Goal: Transaction & Acquisition: Purchase product/service

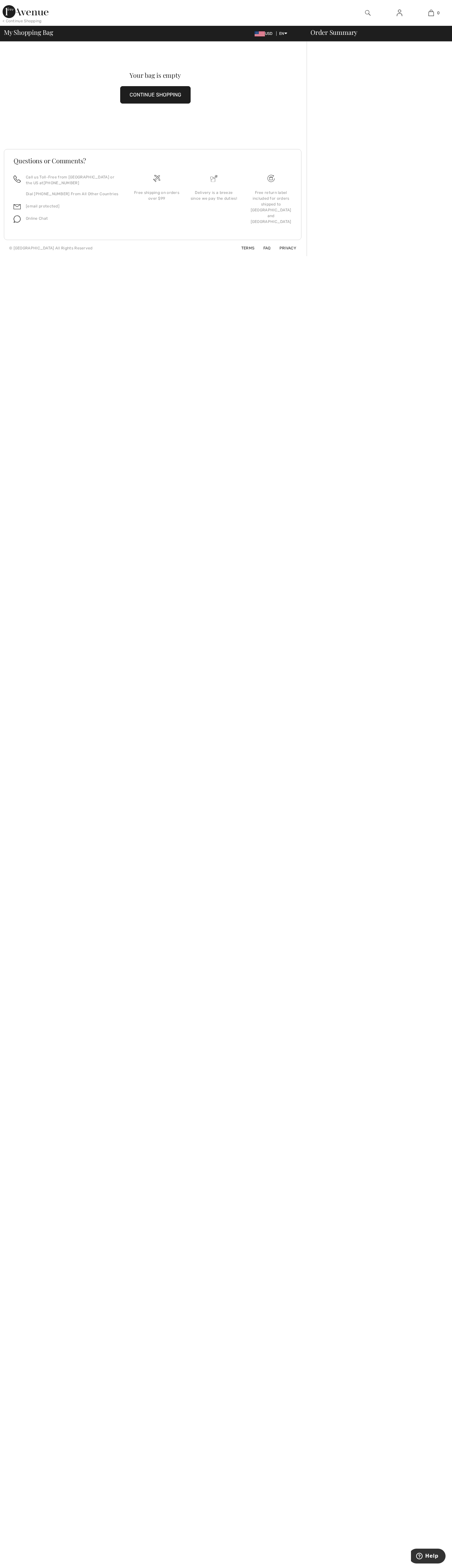
click at [214, 178] on img at bounding box center [214, 178] width 7 height 7
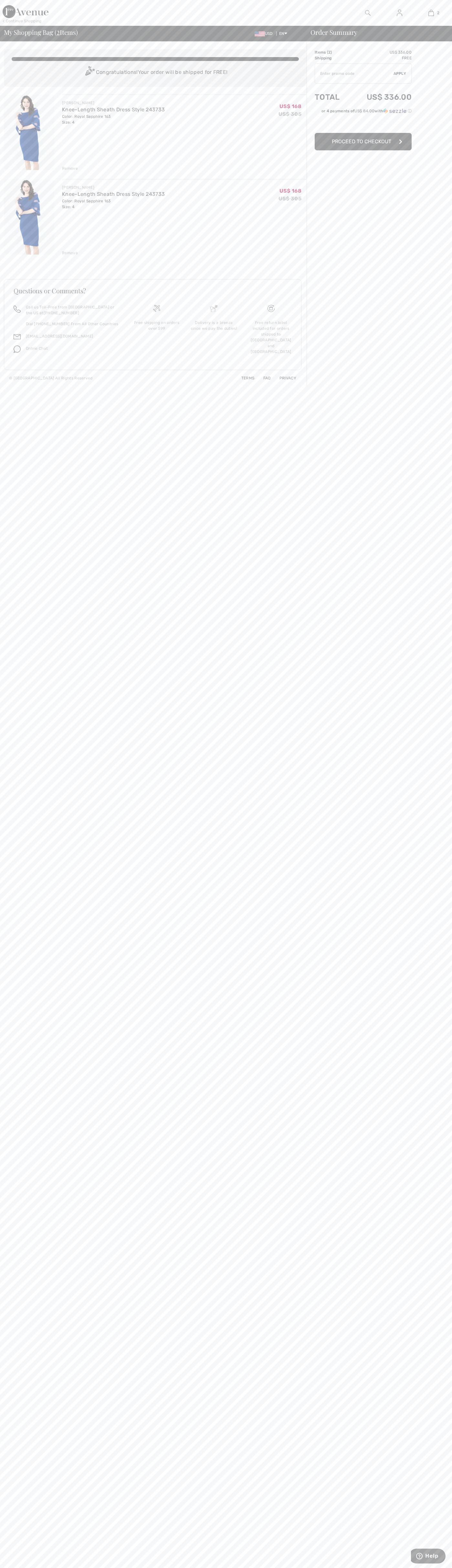
click at [363, 142] on span "Proceed to Checkout" at bounding box center [361, 141] width 60 height 6
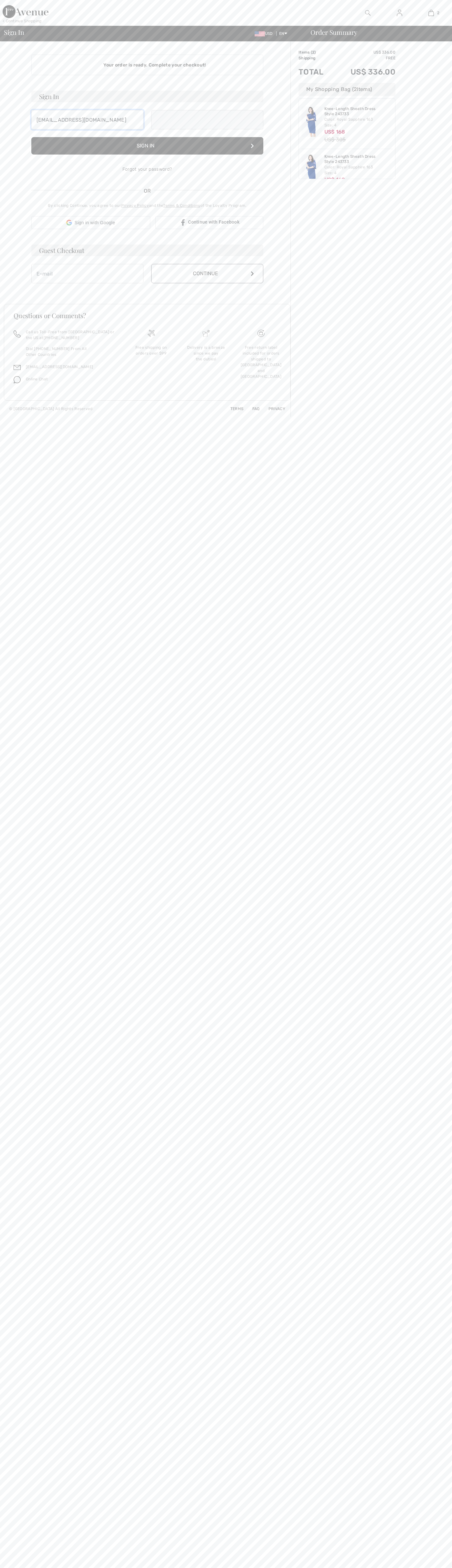
type input "[EMAIL_ADDRESS][DOMAIN_NAME]"
click at [207, 281] on button "Continue" at bounding box center [207, 281] width 112 height 19
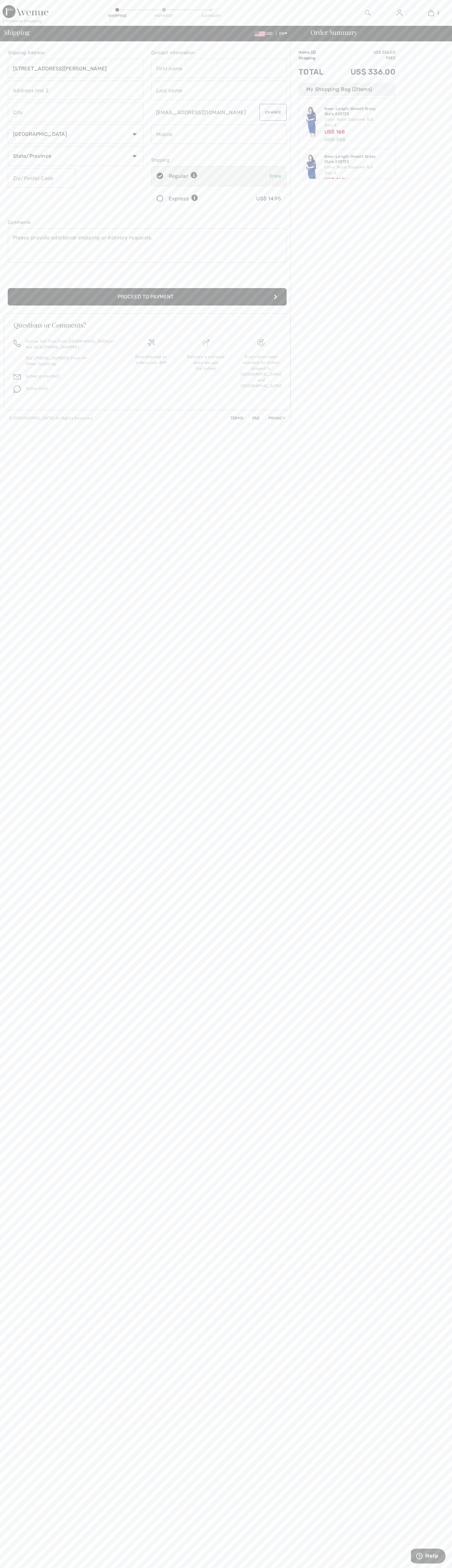
type input "[STREET_ADDRESS][PERSON_NAME]"
type input "First floor"
type input "st. louis park"
select select "US"
select select "MN"
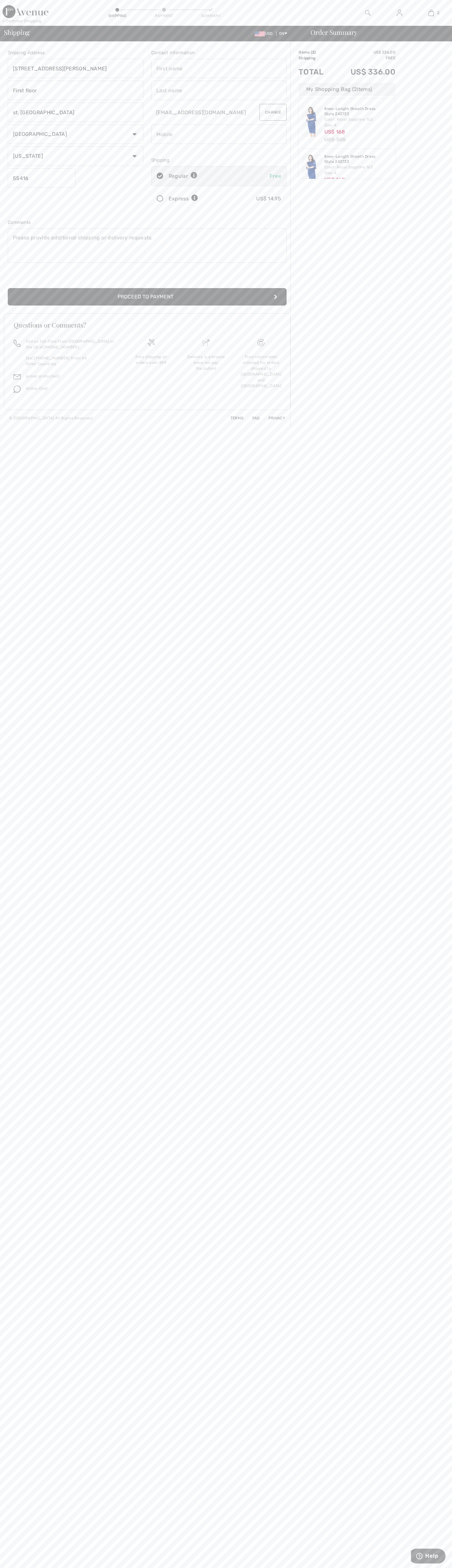
type input "55416"
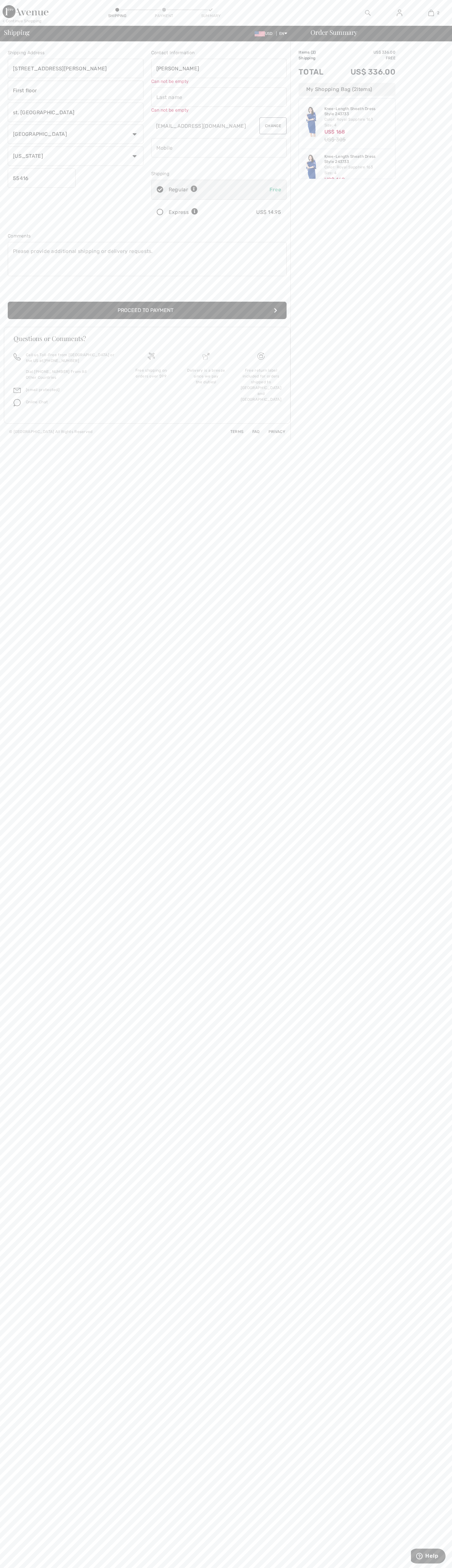
type input "[PERSON_NAME]"
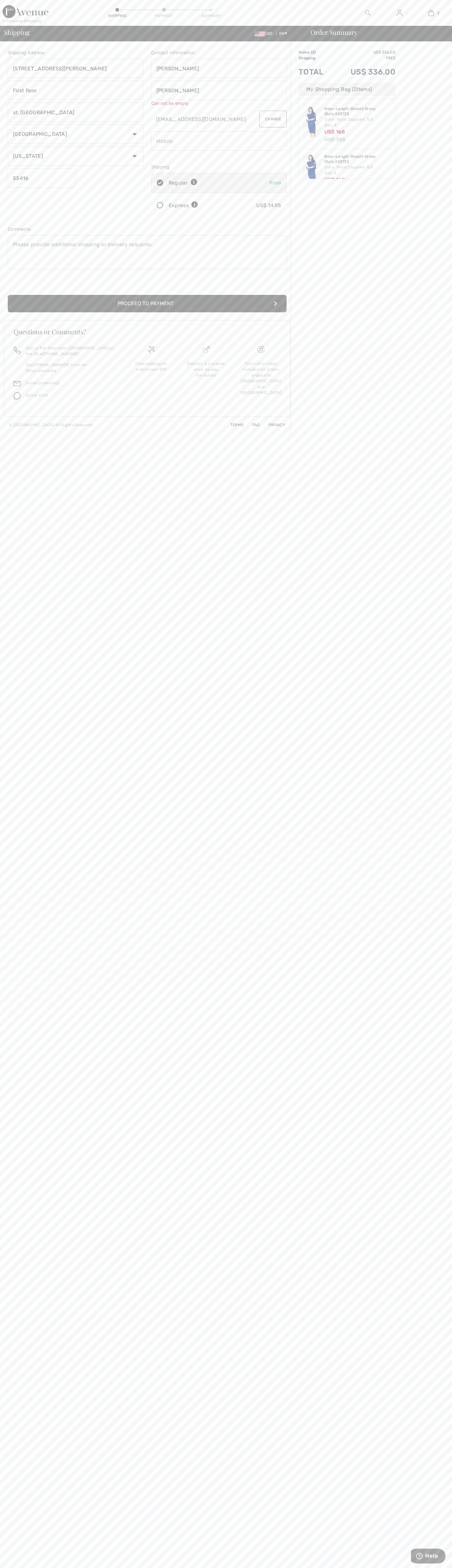
type input "[PERSON_NAME]"
type input "6502530000"
radio input "true"
click at [200, 199] on input "radio" at bounding box center [200, 199] width 4 height 19
radio input "true"
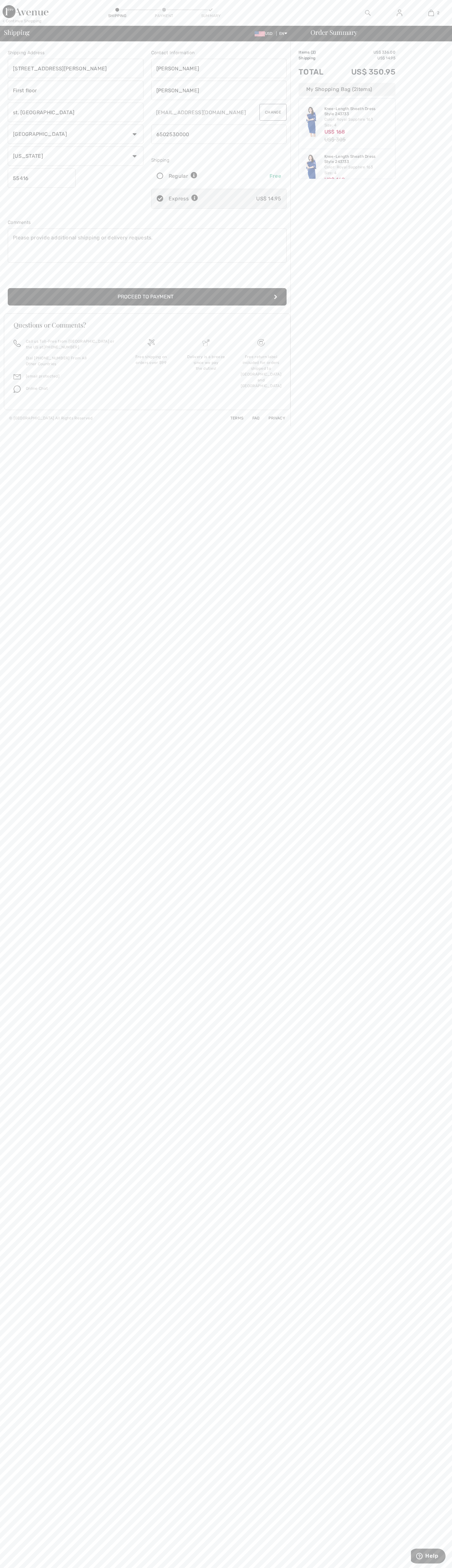
click at [147, 297] on button "Proceed to Payment" at bounding box center [147, 296] width 278 height 18
type input "[STREET_ADDRESS][PERSON_NAME]"
type input "First floor"
type input "[PERSON_NAME]"
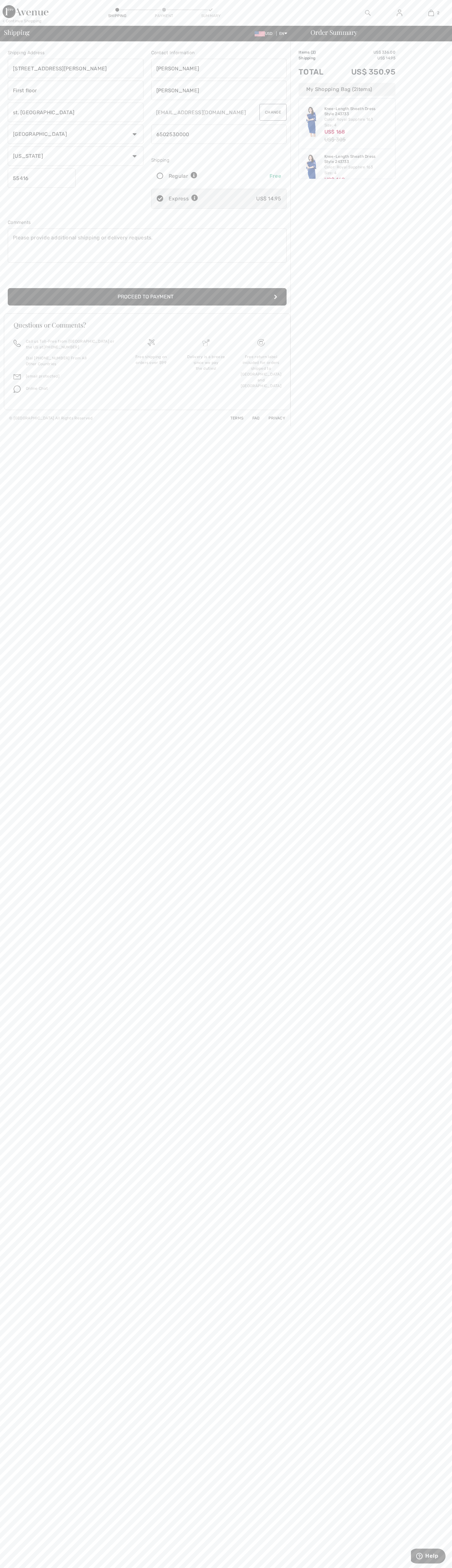
click at [147, 297] on button "Proceed to Payment" at bounding box center [147, 296] width 278 height 18
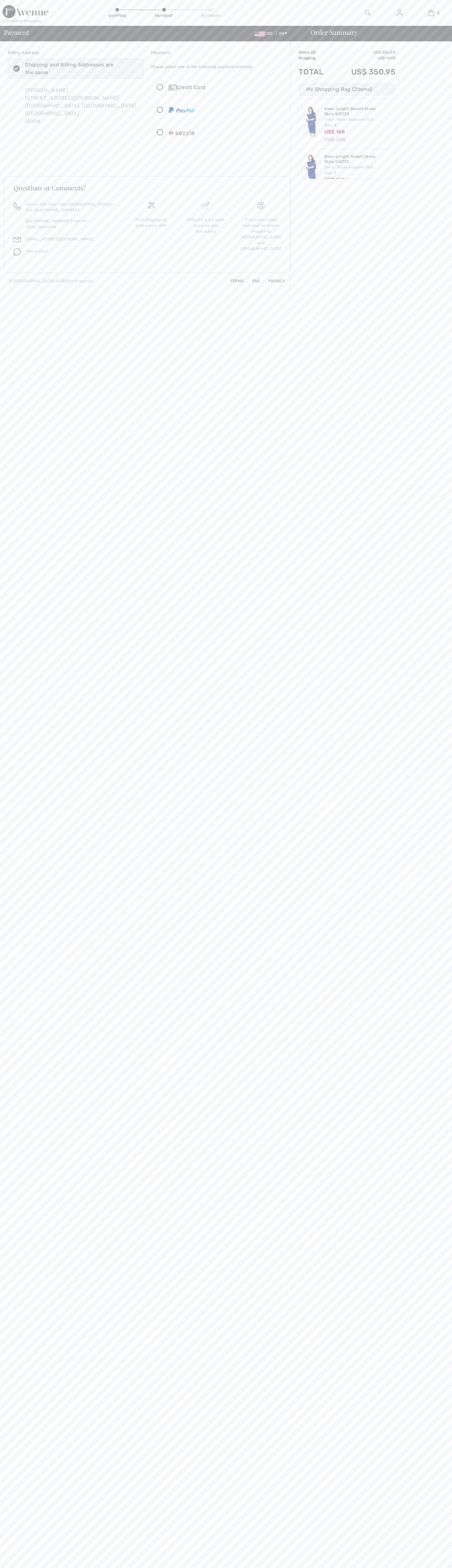
click at [284, 88] on input "radio" at bounding box center [284, 88] width 4 height 19
radio input "true"
click at [147, 250] on button "Proceed to Summary" at bounding box center [147, 249] width 278 height 18
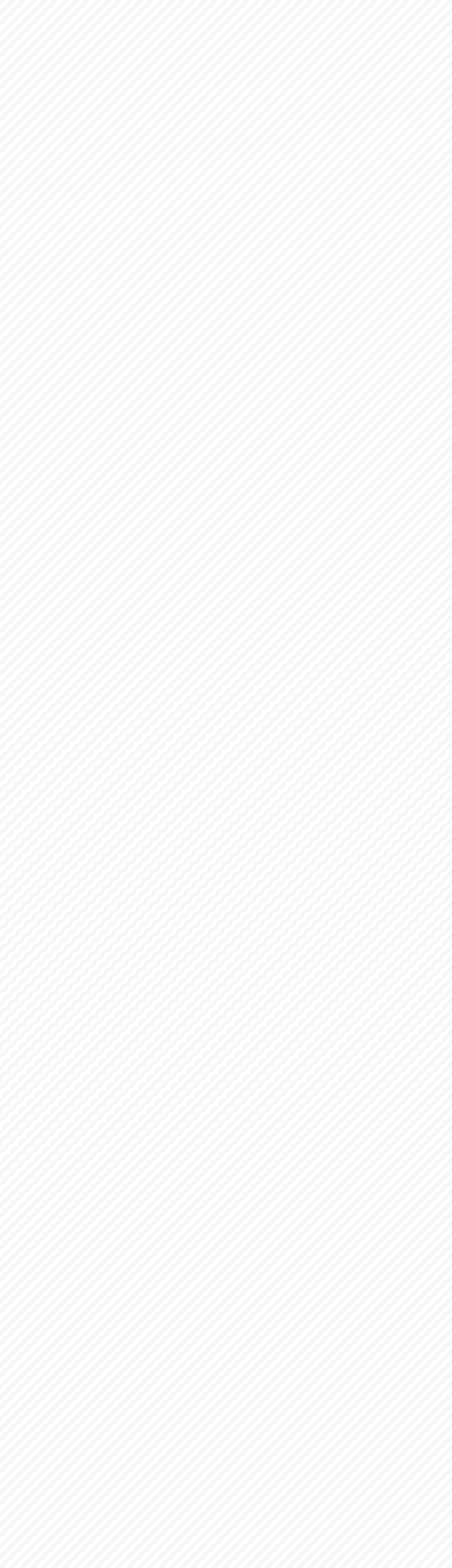
click at [77, 10] on body "Search Clear Sorry, no results found for " " Some helpful tips for your search:…" at bounding box center [226, 784] width 452 height 1568
click at [447, 1540] on body "Search Clear Sorry, no results found for " " Some helpful tips for your search:…" at bounding box center [226, 784] width 452 height 1568
click at [192, 1567] on html "Search Clear Sorry, no results found for " " Some helpful tips for your search:…" at bounding box center [226, 784] width 452 height 1568
click at [32, 1347] on body "Search Clear Sorry, no results found for " " Some helpful tips for your search:…" at bounding box center [226, 784] width 452 height 1568
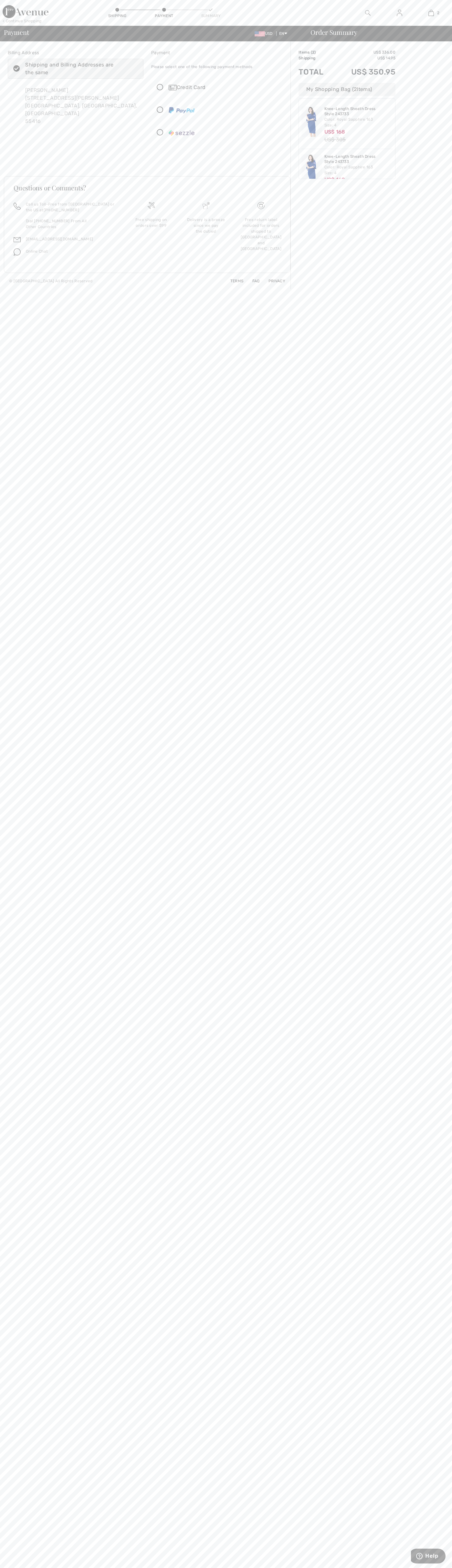
click at [284, 88] on input "radio" at bounding box center [284, 88] width 4 height 19
radio input "true"
